Goal: Task Accomplishment & Management: Manage account settings

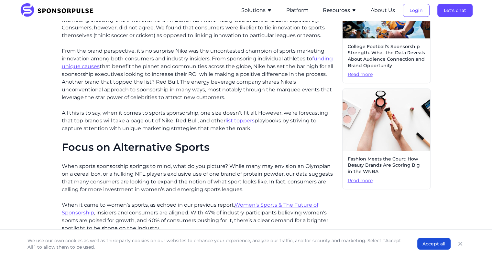
scroll to position [388, 0]
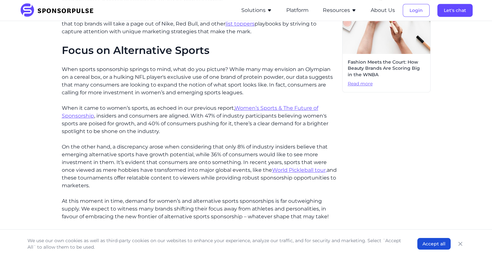
click at [312, 106] on link "Women’s Sports & The Future of Sponsorship" at bounding box center [190, 112] width 256 height 14
click at [412, 8] on button "Login" at bounding box center [416, 10] width 27 height 13
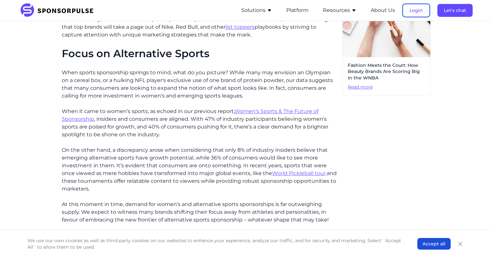
scroll to position [388, 0]
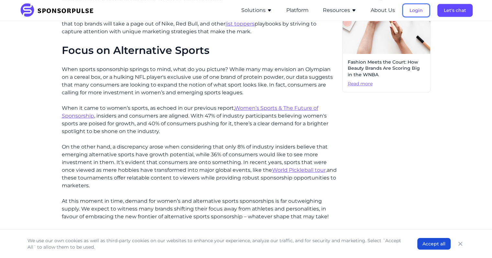
click at [425, 6] on button "Login" at bounding box center [416, 10] width 27 height 13
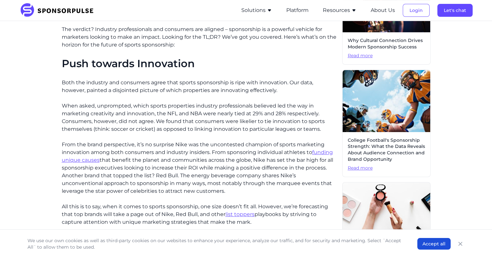
scroll to position [291, 0]
